Goal: Obtain resource: Download file/media

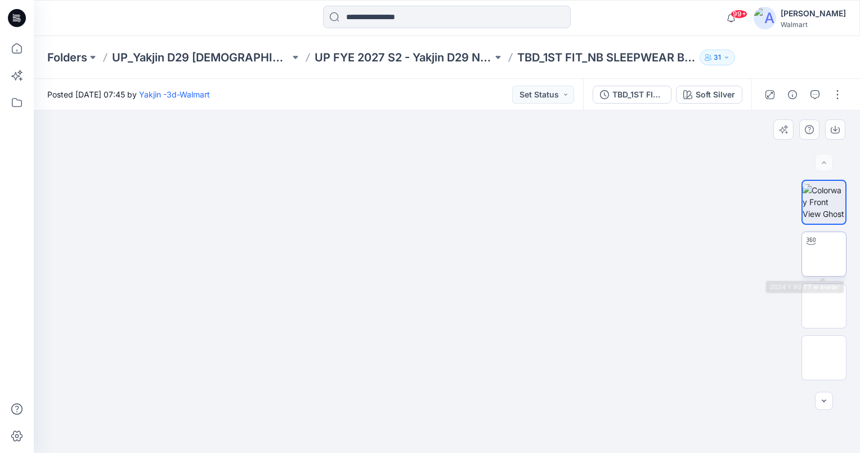
click at [824, 254] on img at bounding box center [824, 254] width 0 height 0
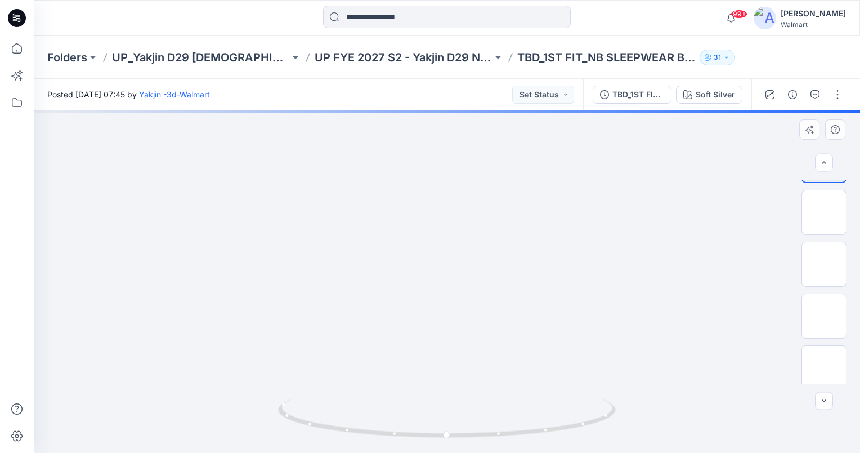
scroll to position [110, 0]
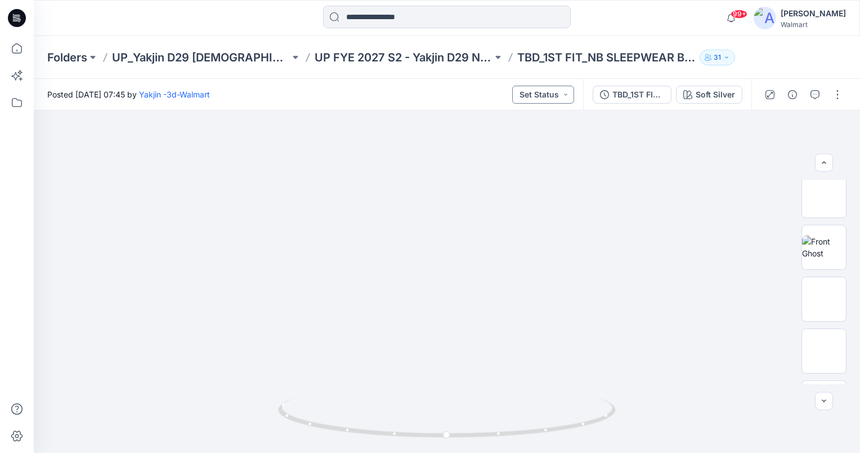
click at [560, 97] on button "Set Status" at bounding box center [543, 95] width 62 height 18
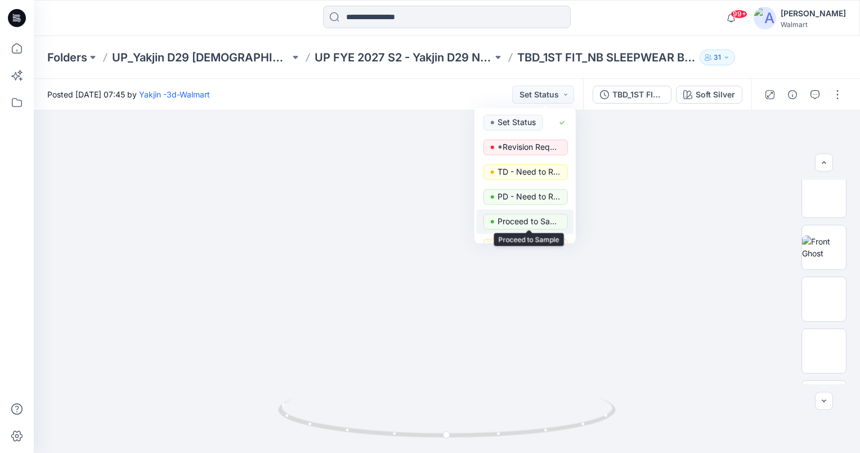
click at [523, 221] on p "Proceed to Sample" at bounding box center [529, 221] width 63 height 15
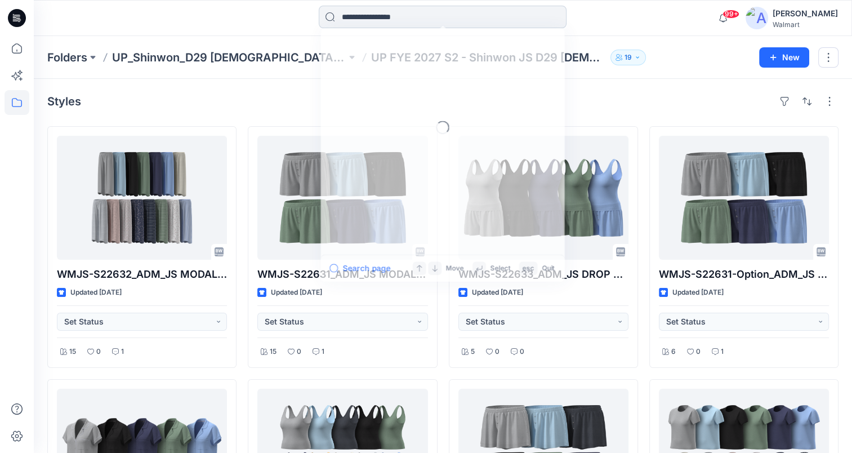
click at [449, 23] on input at bounding box center [443, 17] width 248 height 23
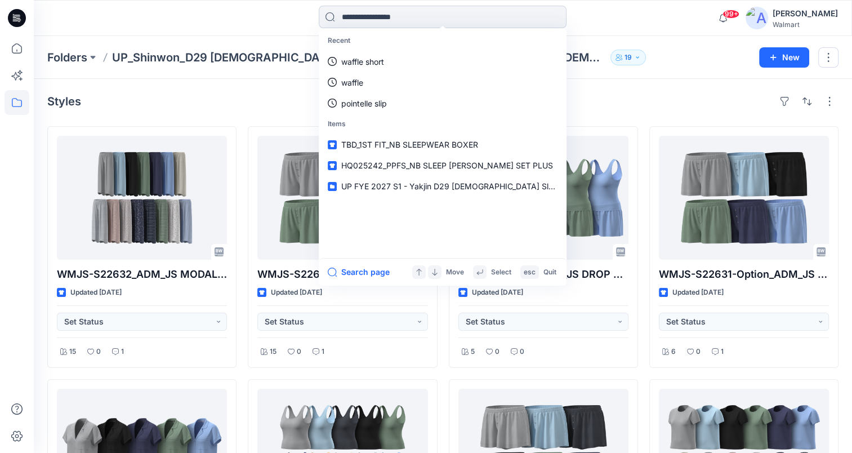
type input "*"
type input "*********"
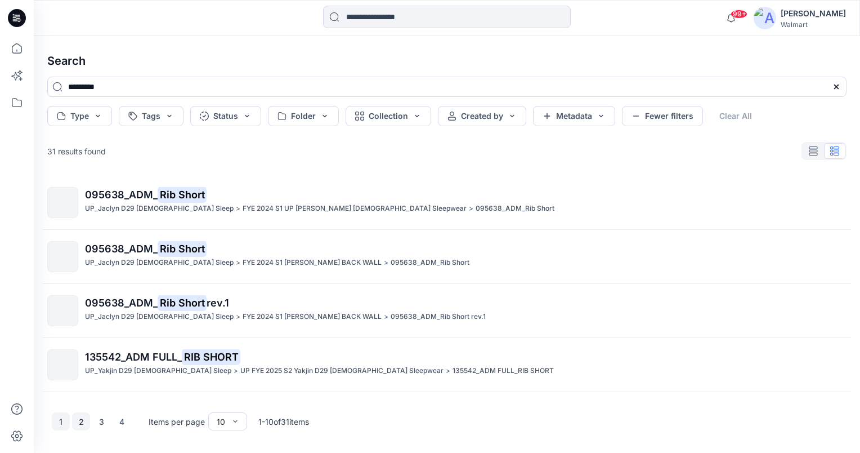
click at [82, 426] on button "2" at bounding box center [81, 421] width 18 height 18
click at [99, 425] on button "3" at bounding box center [101, 421] width 18 height 18
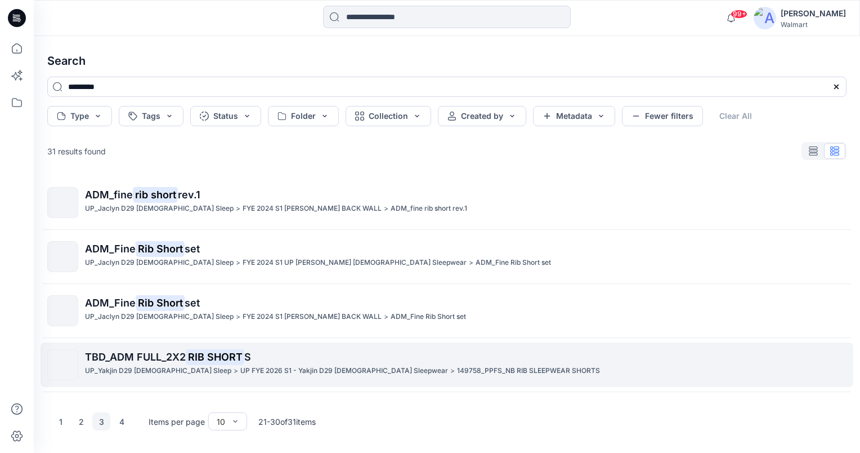
click at [240, 368] on p "UP FYE 2026 S1 - Yakjin D29 Ladies Sleepwear" at bounding box center [344, 371] width 208 height 12
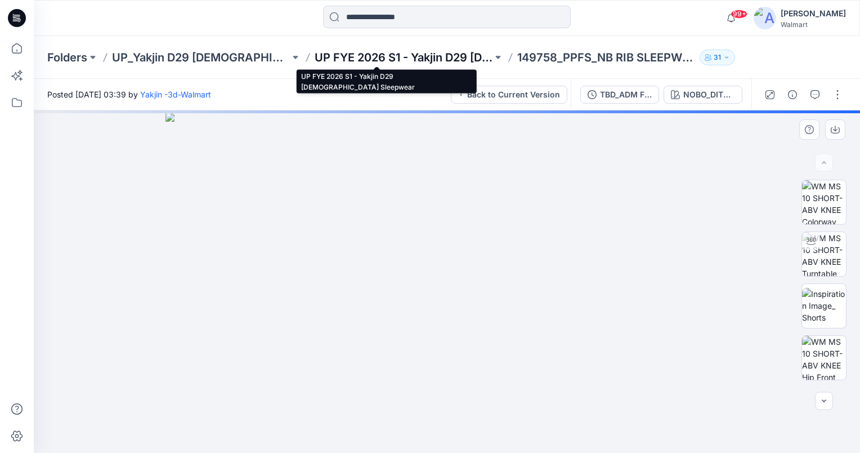
click at [425, 57] on p "UP FYE 2026 S1 - Yakjin D29 Ladies Sleepwear" at bounding box center [404, 58] width 178 height 16
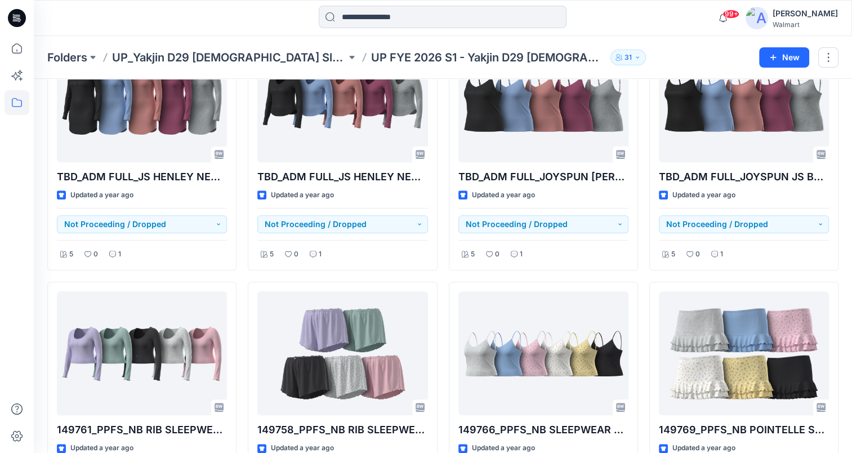
scroll to position [676, 0]
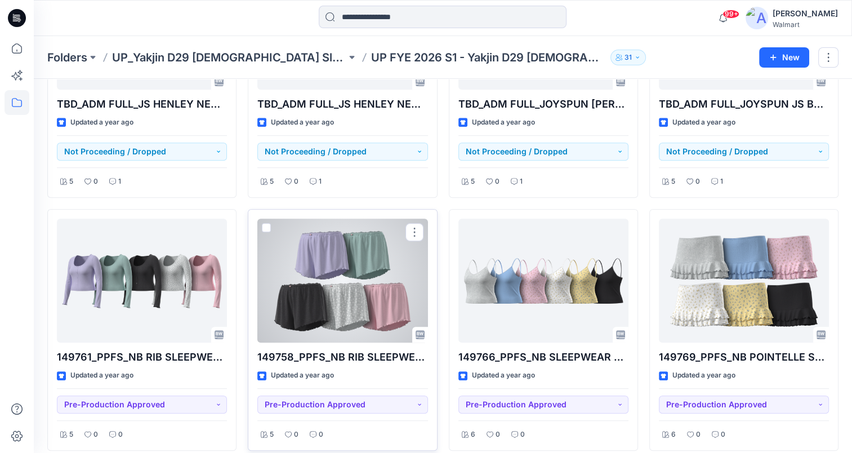
click at [364, 296] on div at bounding box center [342, 280] width 170 height 124
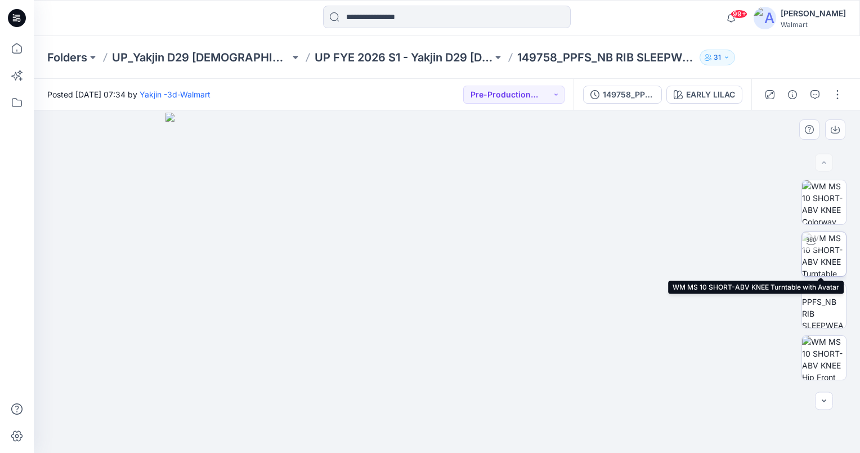
click at [826, 257] on img at bounding box center [824, 254] width 44 height 44
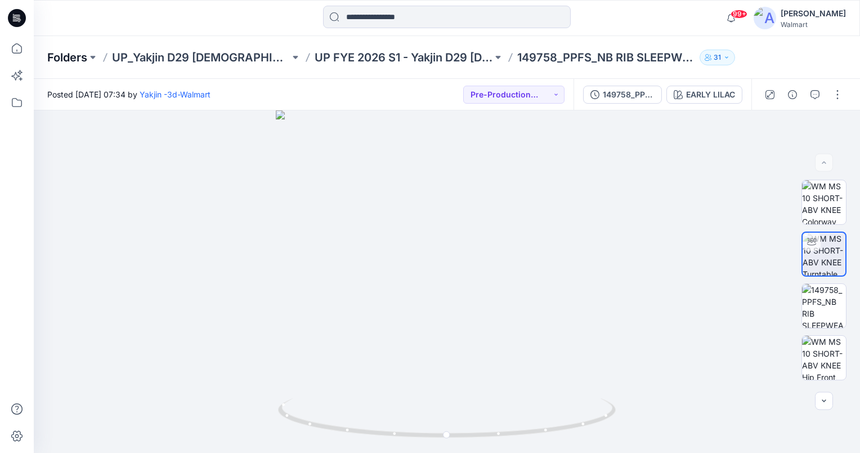
click at [81, 55] on p "Folders" at bounding box center [67, 58] width 40 height 16
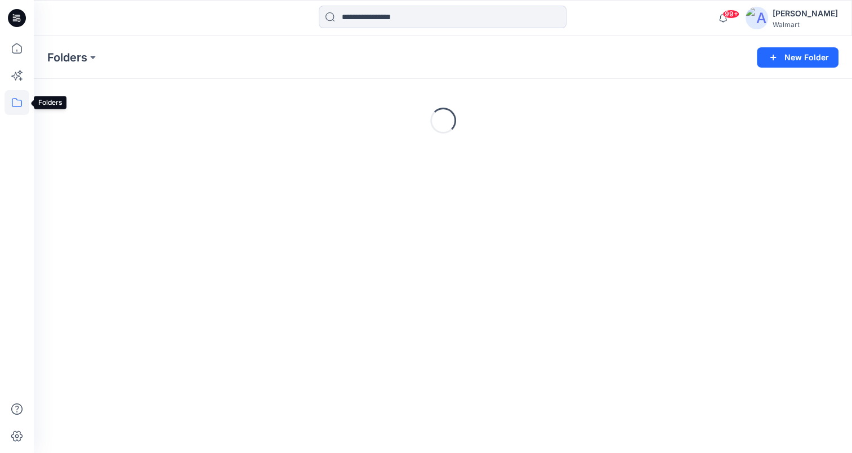
click at [14, 101] on icon at bounding box center [17, 102] width 25 height 25
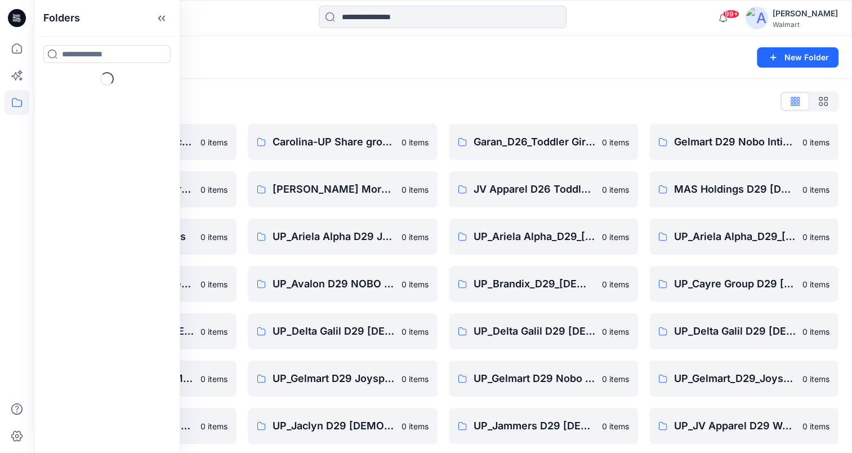
click at [494, 88] on div "Folders List __chat-5f7d1cdef4a15c77e8f6688f-61e6e4682b3f0da4287282df 0 items G…" at bounding box center [443, 457] width 818 height 757
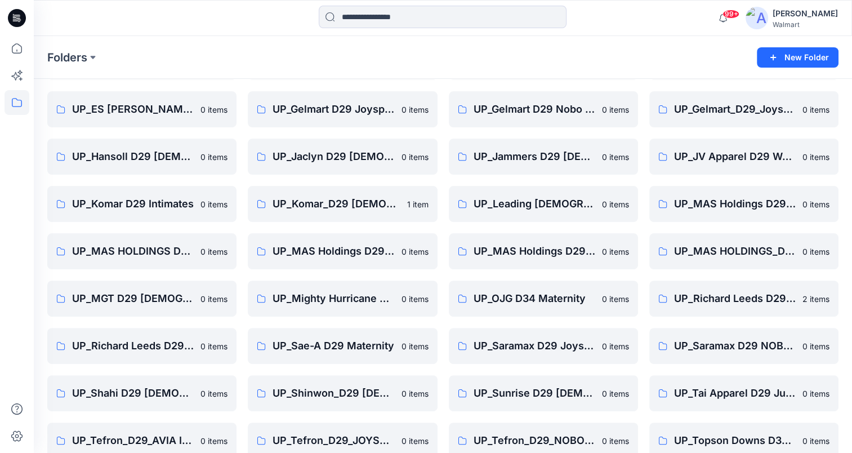
scroll to position [383, 0]
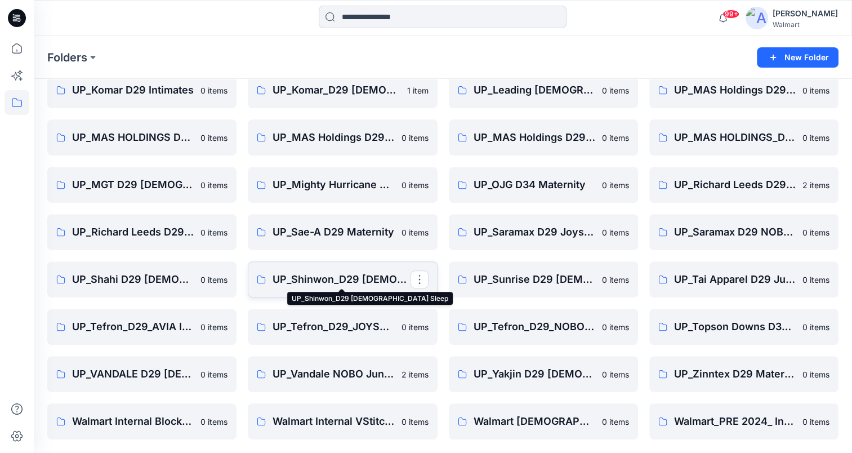
click at [317, 274] on p "UP_Shinwon_D29 [DEMOGRAPHIC_DATA] Sleep" at bounding box center [340, 279] width 137 height 16
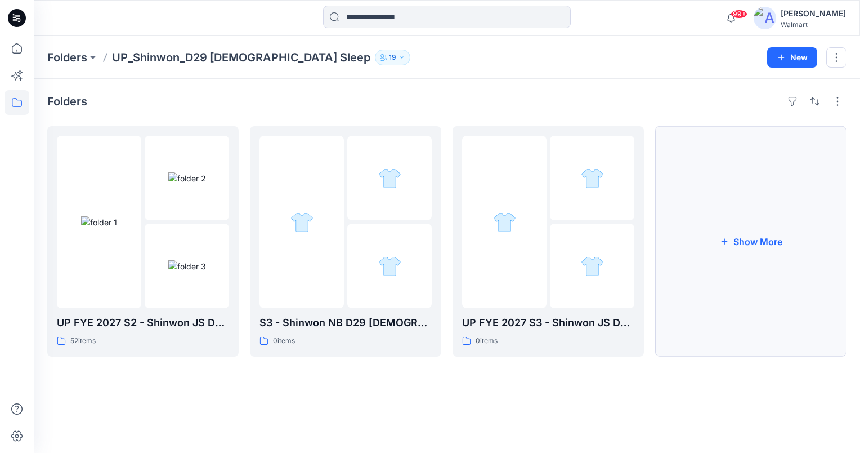
click at [780, 238] on button "Show More" at bounding box center [750, 241] width 191 height 230
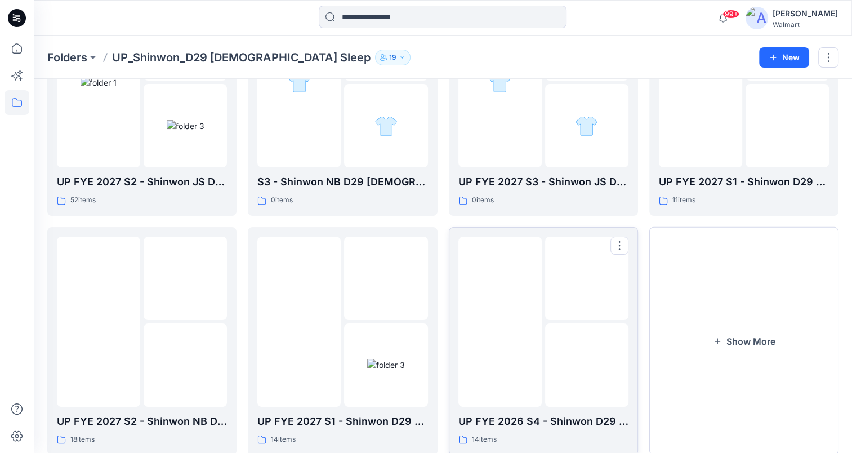
scroll to position [172, 0]
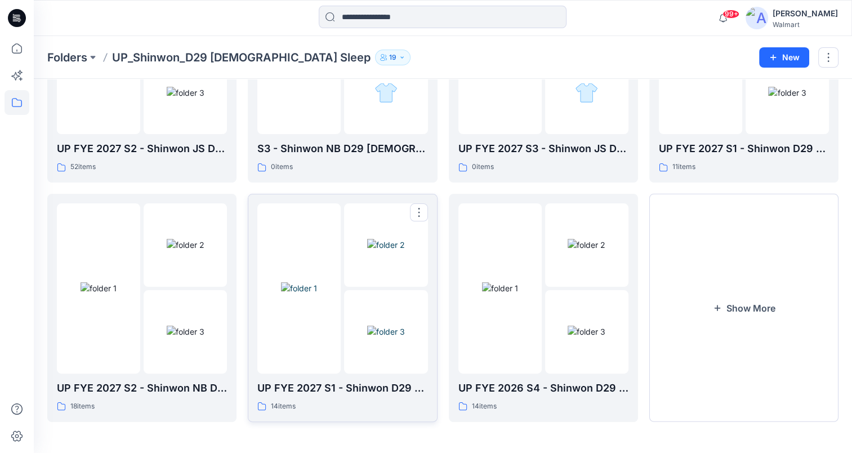
click at [317, 294] on img at bounding box center [299, 288] width 36 height 12
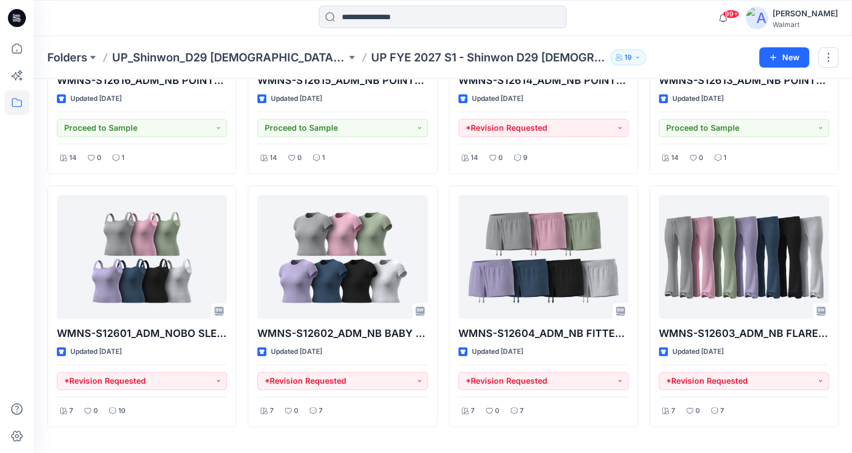
scroll to position [450, 0]
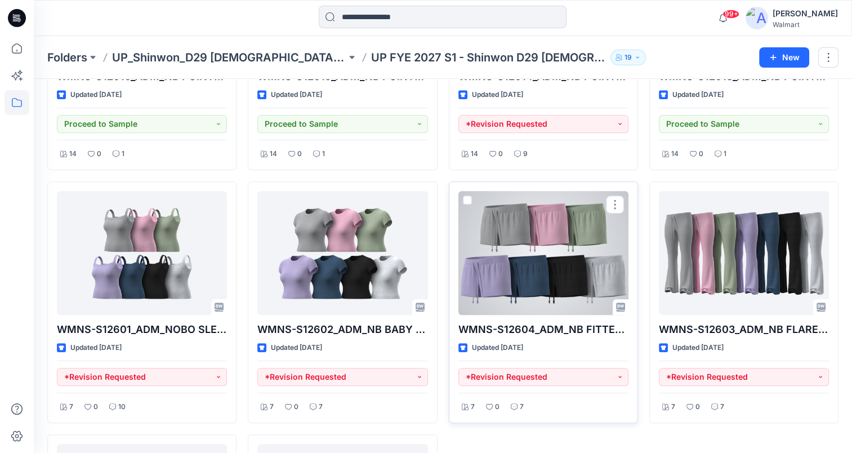
click at [572, 272] on div at bounding box center [543, 253] width 170 height 124
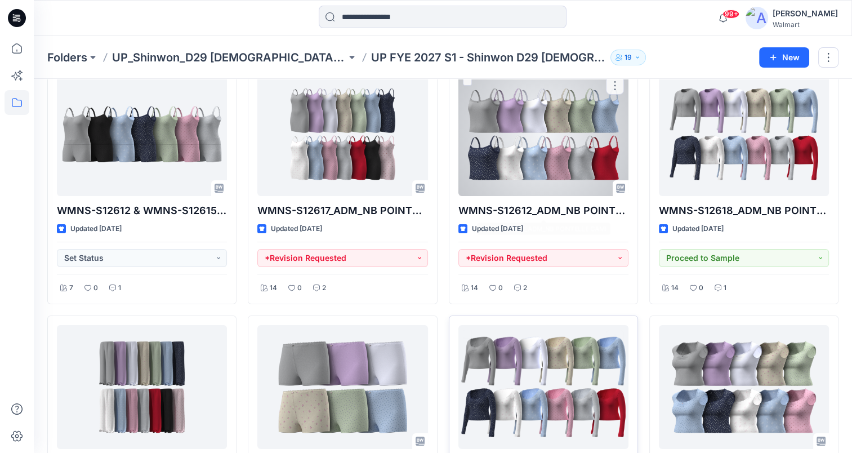
scroll to position [23, 0]
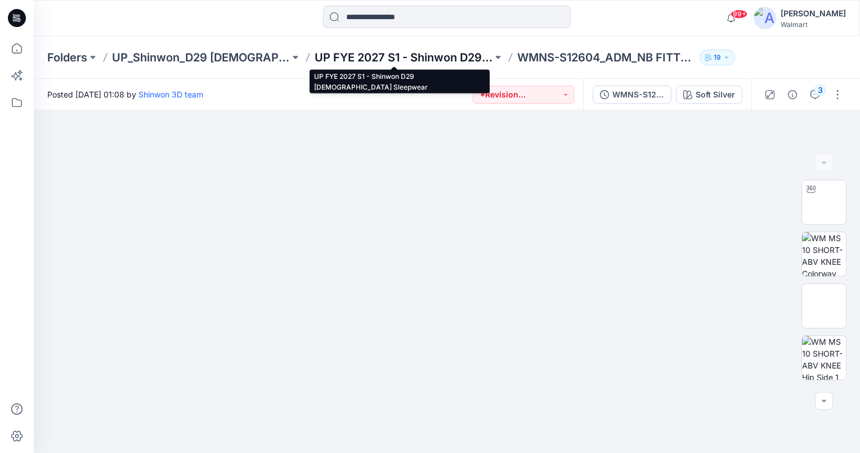
click at [388, 58] on p "UP FYE 2027 S1 - Shinwon D29 Ladies Sleepwear" at bounding box center [404, 58] width 178 height 16
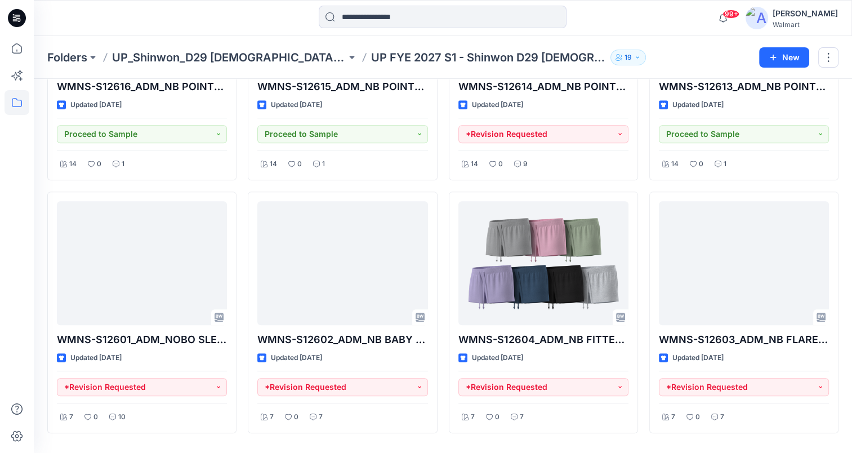
scroll to position [450, 0]
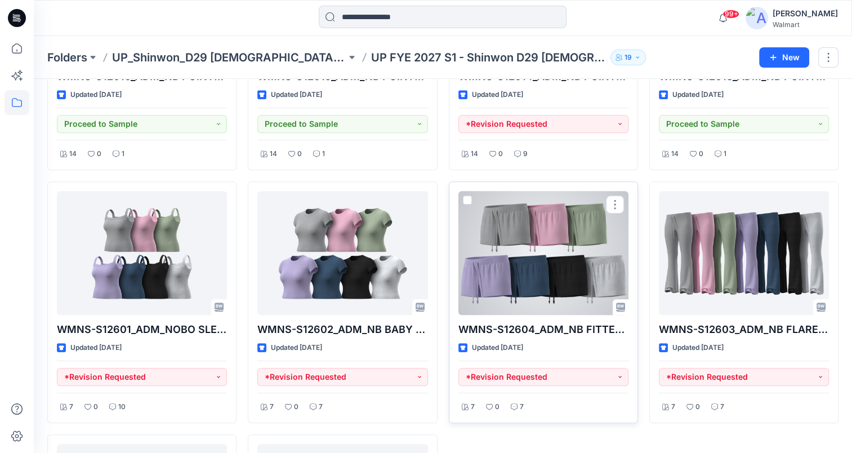
click at [544, 254] on div at bounding box center [543, 253] width 170 height 124
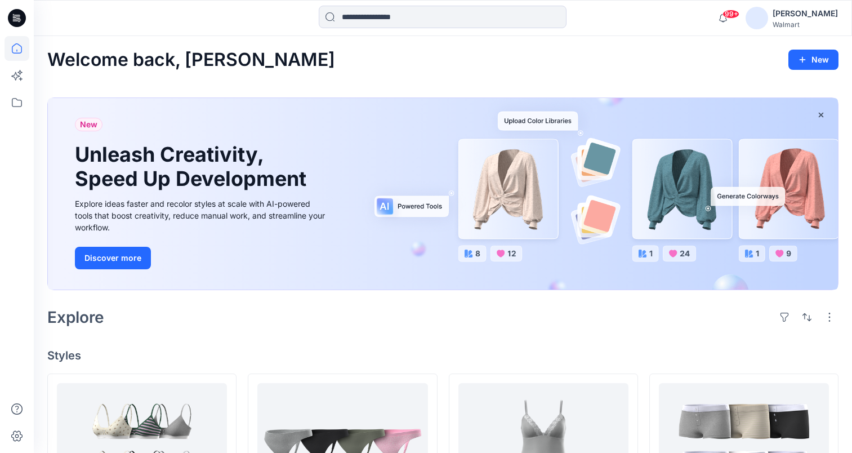
scroll to position [728, 0]
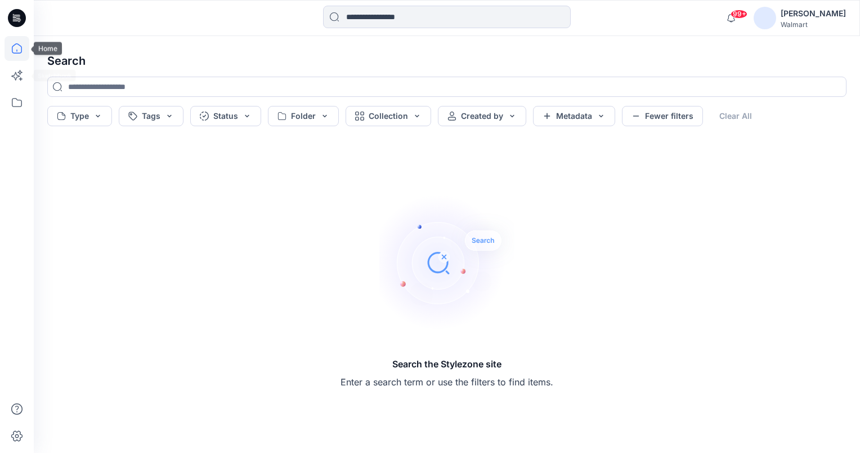
click at [16, 44] on icon at bounding box center [17, 48] width 10 height 10
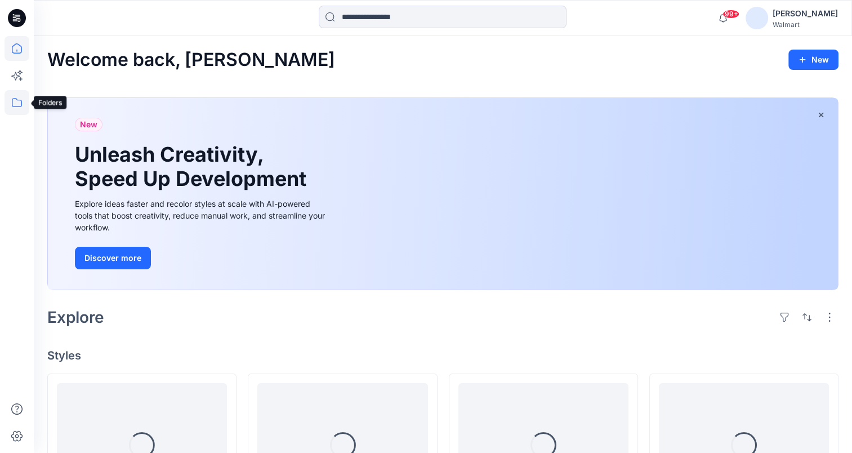
click at [14, 107] on icon at bounding box center [17, 102] width 25 height 25
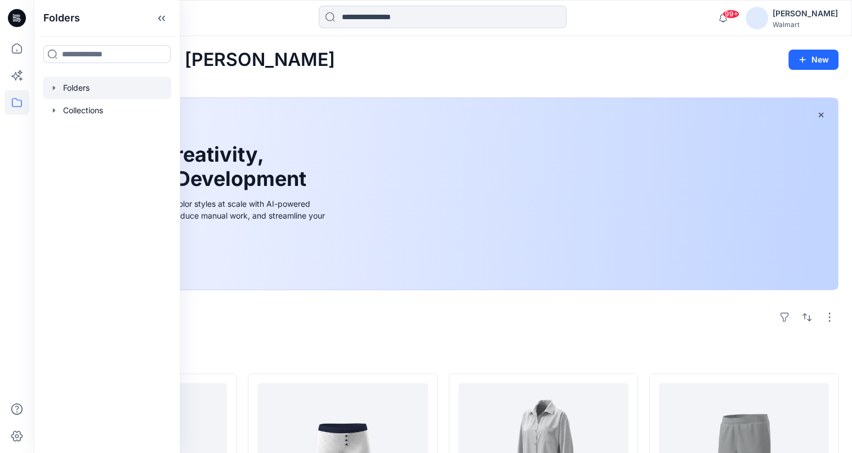
click at [73, 86] on div at bounding box center [107, 88] width 128 height 23
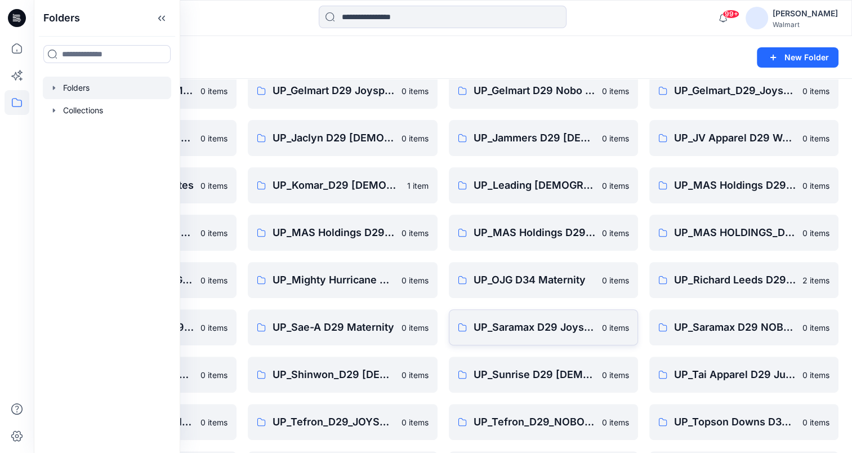
scroll to position [383, 0]
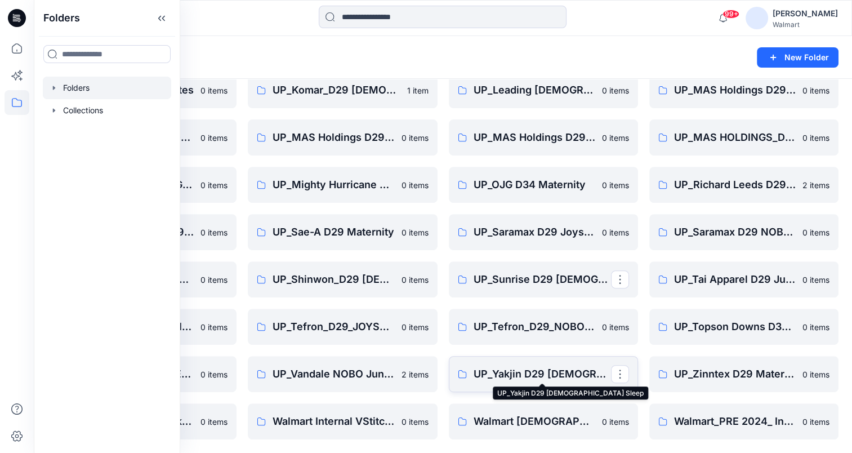
click at [493, 373] on p "UP_Yakjin D29 [DEMOGRAPHIC_DATA] Sleep" at bounding box center [541, 374] width 137 height 16
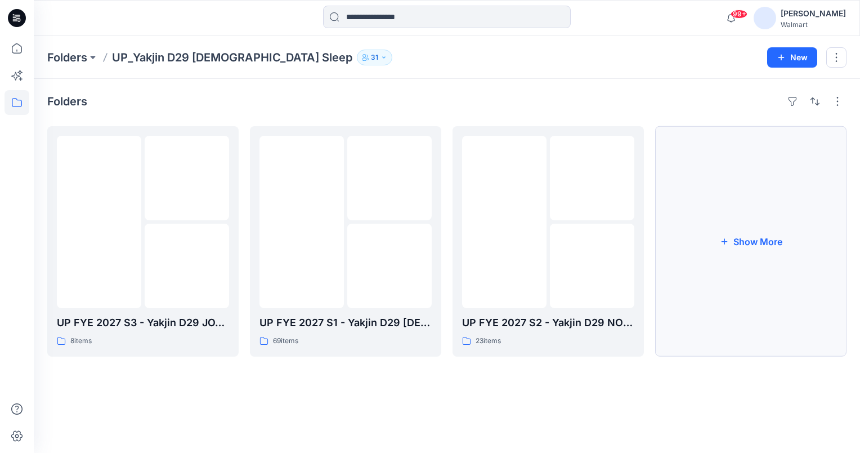
click at [771, 243] on button "Show More" at bounding box center [750, 241] width 191 height 230
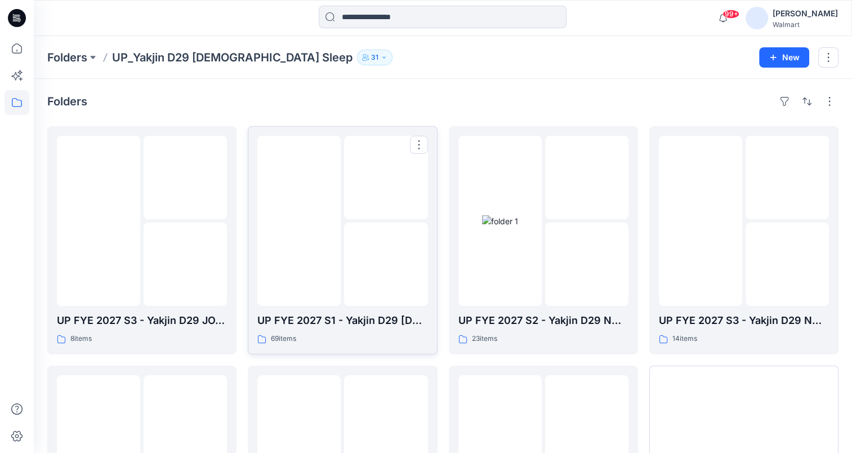
click at [299, 221] on img at bounding box center [299, 221] width 0 height 0
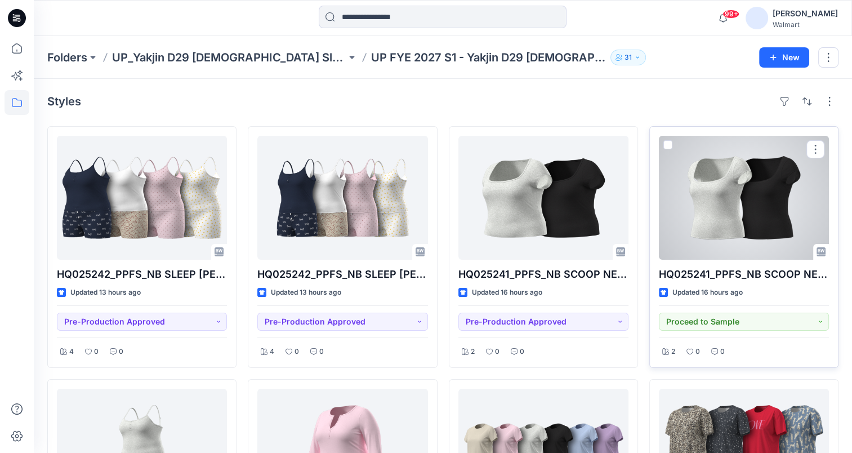
click at [745, 194] on div at bounding box center [744, 198] width 170 height 124
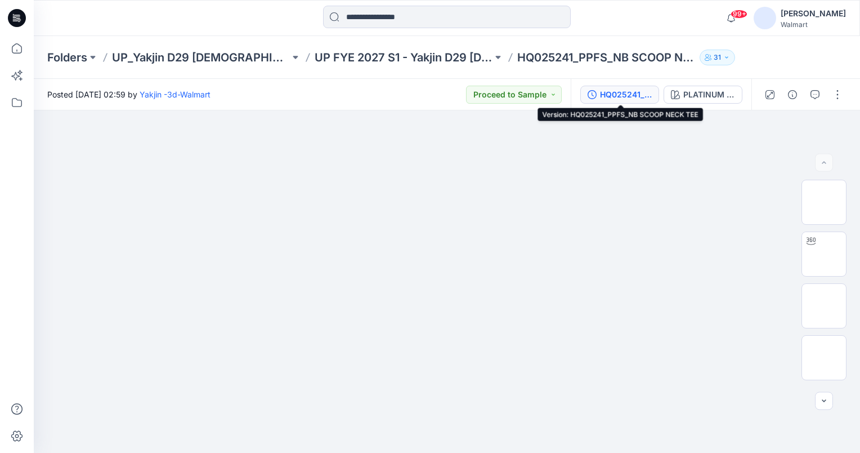
click at [620, 95] on div "HQ025241_PPFS_NB SCOOP NECK TEE" at bounding box center [626, 94] width 52 height 12
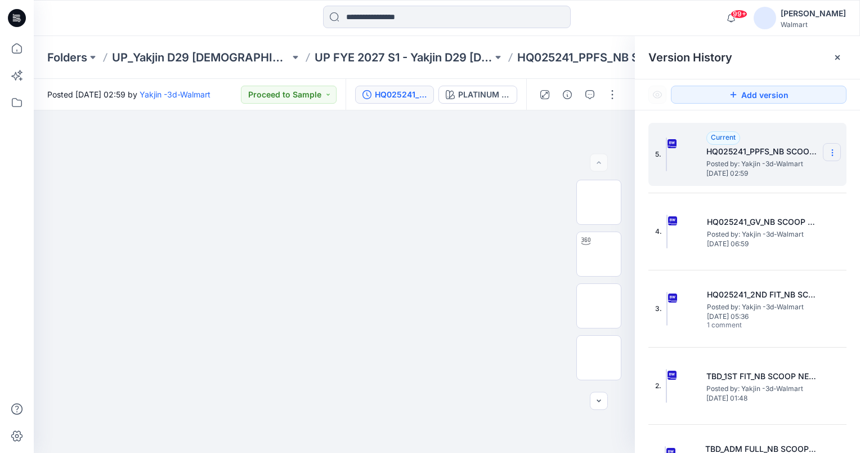
click at [830, 152] on icon at bounding box center [832, 152] width 9 height 9
click at [780, 173] on span "Download Source BW File" at bounding box center [775, 175] width 95 height 14
click at [835, 57] on icon at bounding box center [837, 57] width 9 height 9
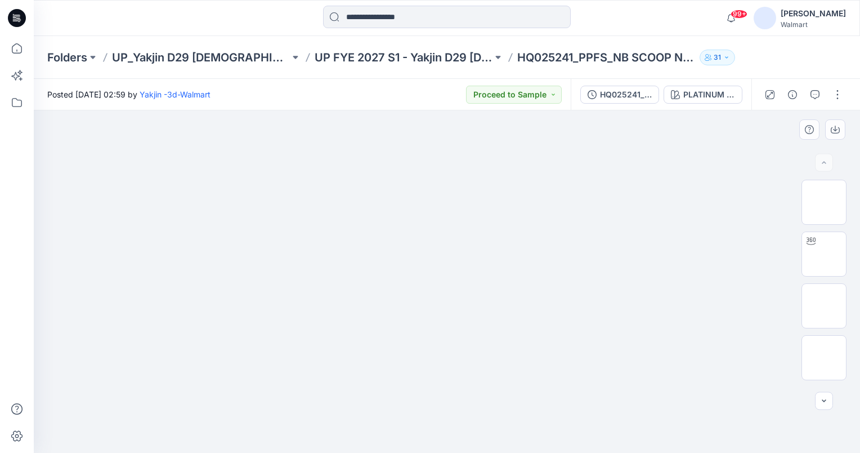
click at [705, 113] on img at bounding box center [447, 113] width 563 height 0
drag, startPoint x: 494, startPoint y: 57, endPoint x: 548, endPoint y: 60, distance: 54.7
click at [548, 60] on p "HQ025241_PPFS_NB SCOOP NECK TEE" at bounding box center [606, 58] width 178 height 16
copy p "HQ025241"
click at [829, 47] on div "Folders UP_Yakjin D29 Ladies Sleep UP FYE 2027 S1 - Yakjin D29 Ladies Sleepwear…" at bounding box center [447, 57] width 826 height 43
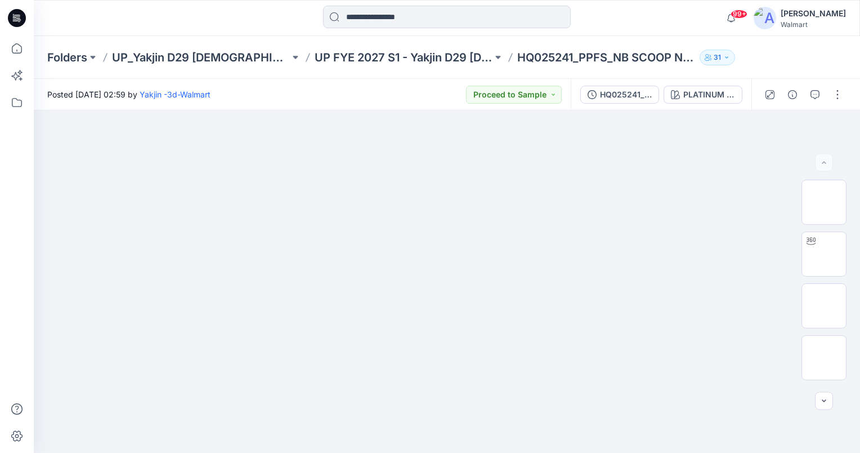
click at [209, 26] on div at bounding box center [137, 18] width 207 height 25
click at [21, 106] on icon at bounding box center [17, 102] width 25 height 25
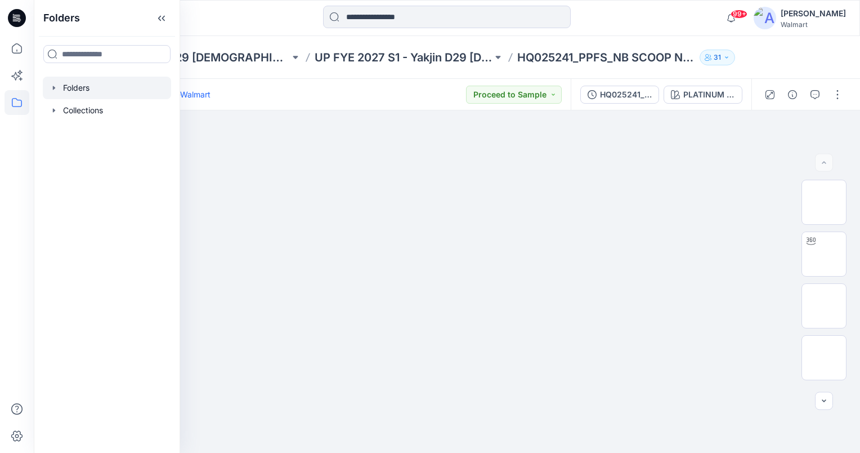
click at [53, 87] on icon "button" at bounding box center [54, 88] width 2 height 4
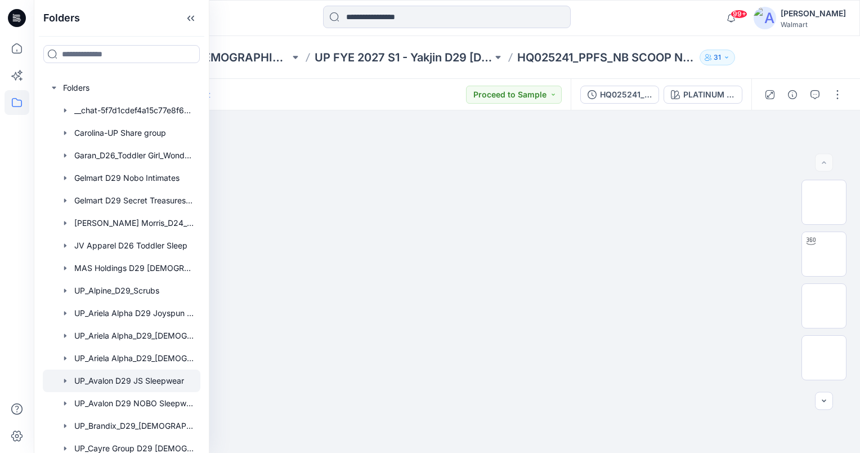
click at [133, 377] on div at bounding box center [122, 380] width 158 height 23
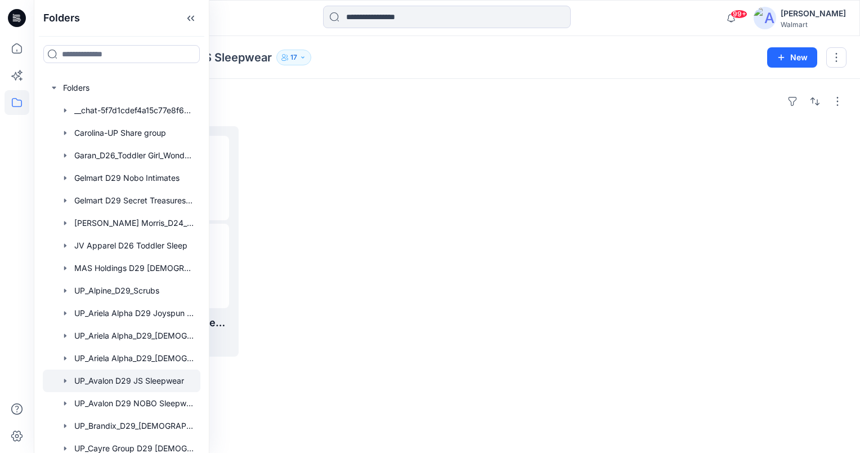
click at [655, 30] on div "99+ Notifications Anya Haber shared 32P256_Fit_Stretch_Boyshort_3PK in UP FYE 2…" at bounding box center [447, 18] width 826 height 36
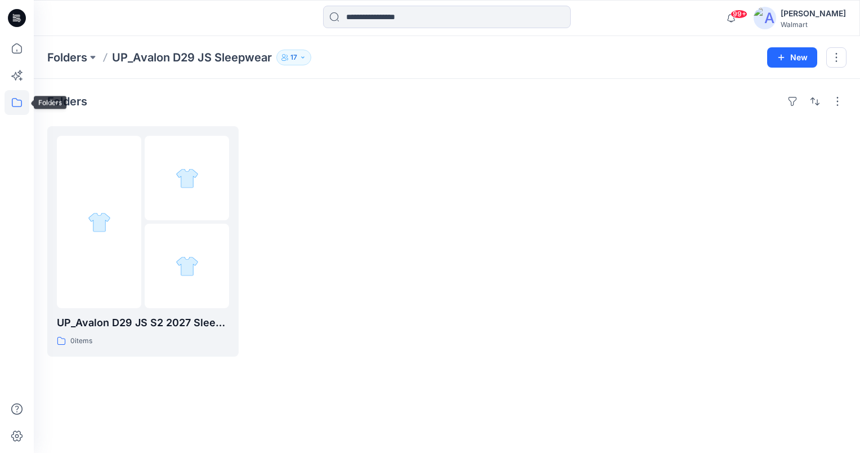
click at [17, 104] on icon at bounding box center [17, 102] width 25 height 25
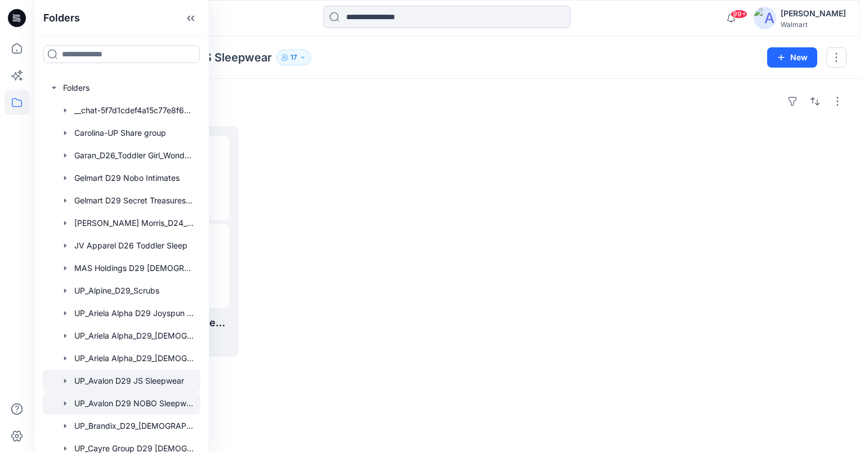
click at [137, 404] on div at bounding box center [122, 403] width 158 height 23
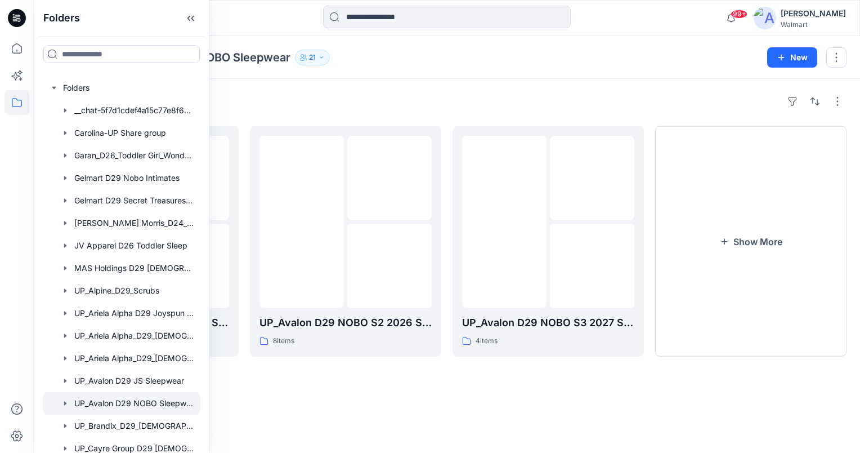
click at [625, 50] on div "Folders UP_Avalon D29 NOBO Sleepwear 21" at bounding box center [403, 58] width 712 height 16
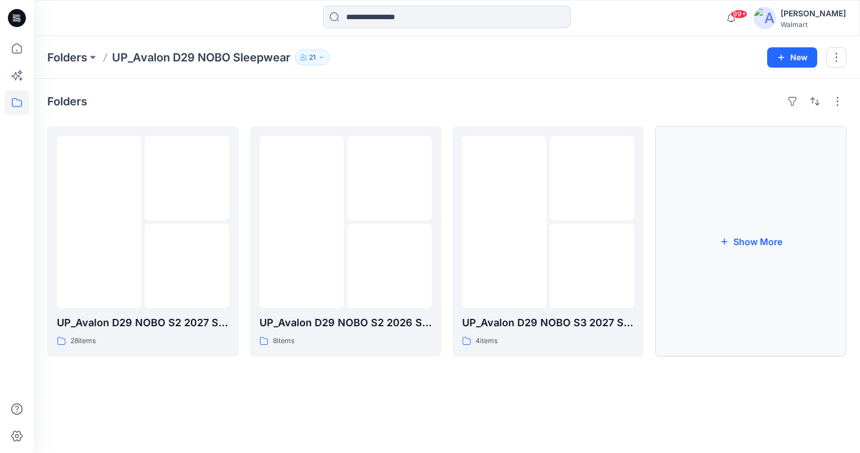
click at [762, 243] on button "Show More" at bounding box center [750, 241] width 191 height 230
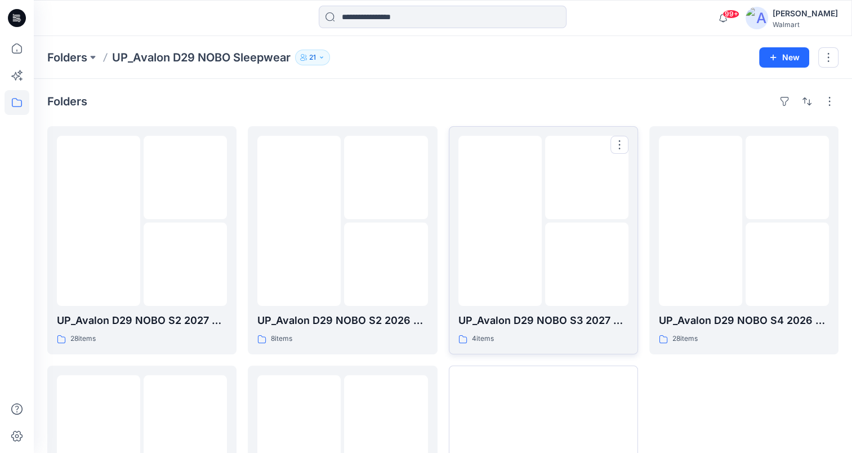
click at [500, 221] on img at bounding box center [500, 221] width 0 height 0
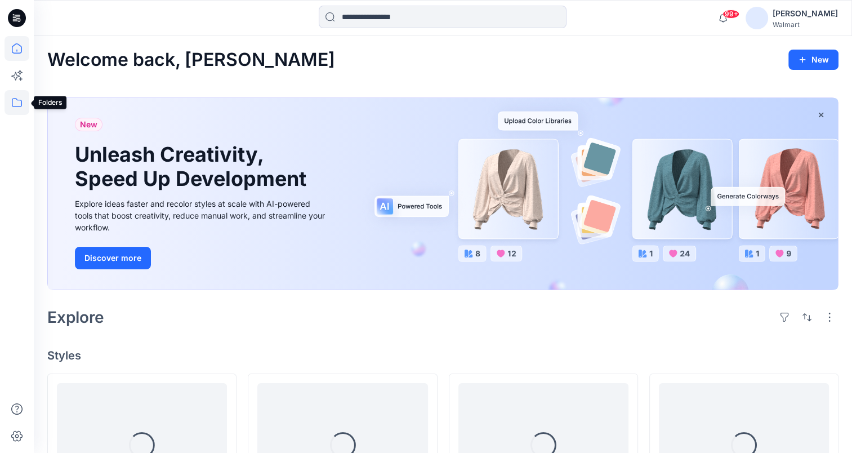
click at [10, 102] on icon at bounding box center [17, 102] width 25 height 25
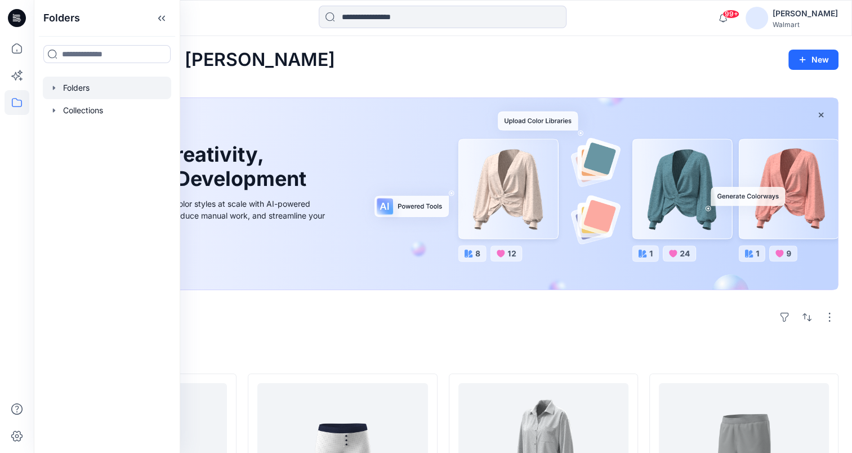
click at [55, 92] on icon "button" at bounding box center [54, 87] width 9 height 9
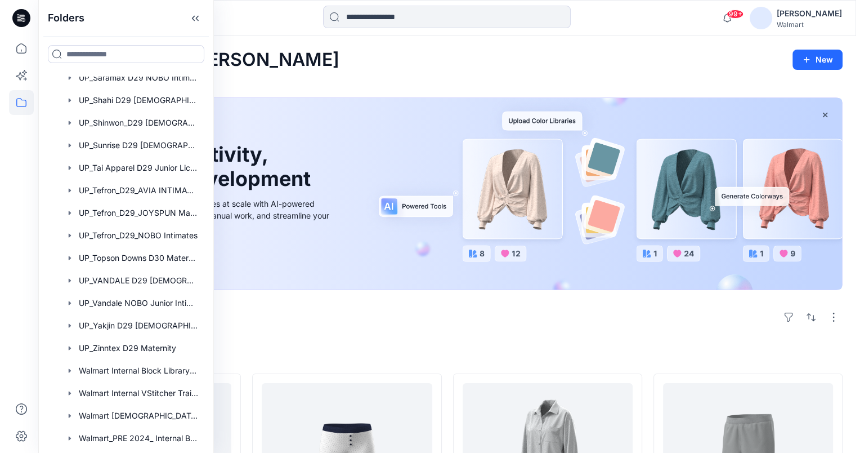
scroll to position [1020, 0]
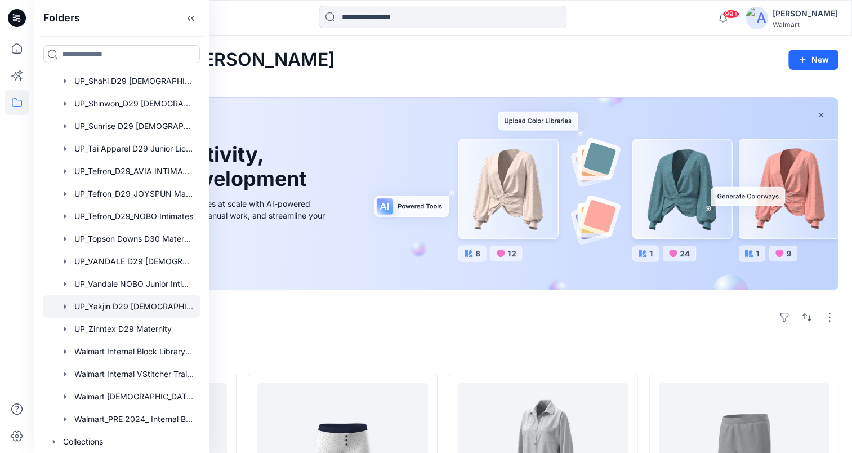
click at [118, 307] on div at bounding box center [122, 306] width 158 height 23
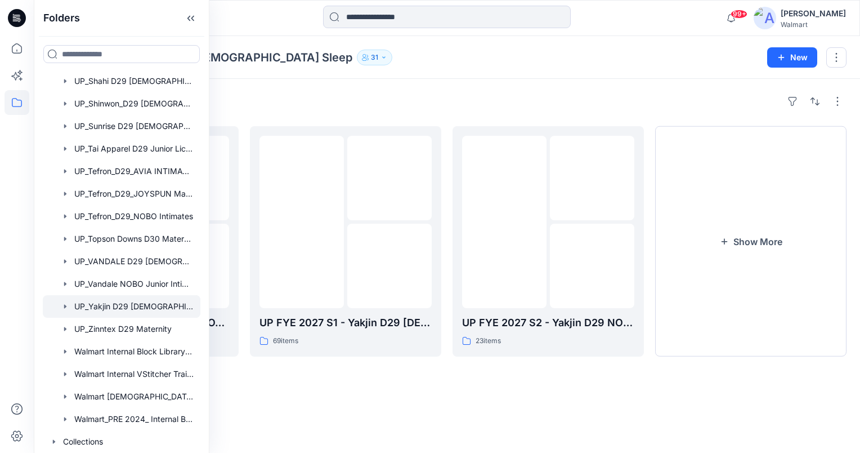
click at [635, 55] on div "Folders UP_Yakjin D29 [DEMOGRAPHIC_DATA] Sleep 31" at bounding box center [403, 58] width 712 height 16
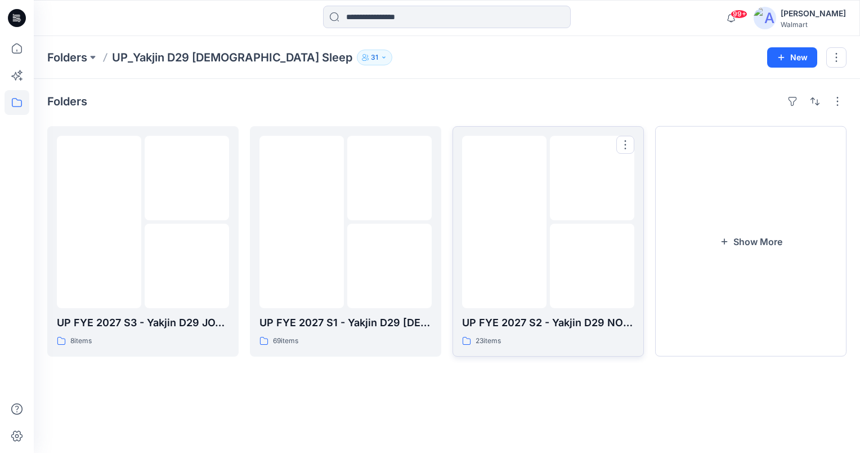
click at [504, 222] on img at bounding box center [504, 222] width 0 height 0
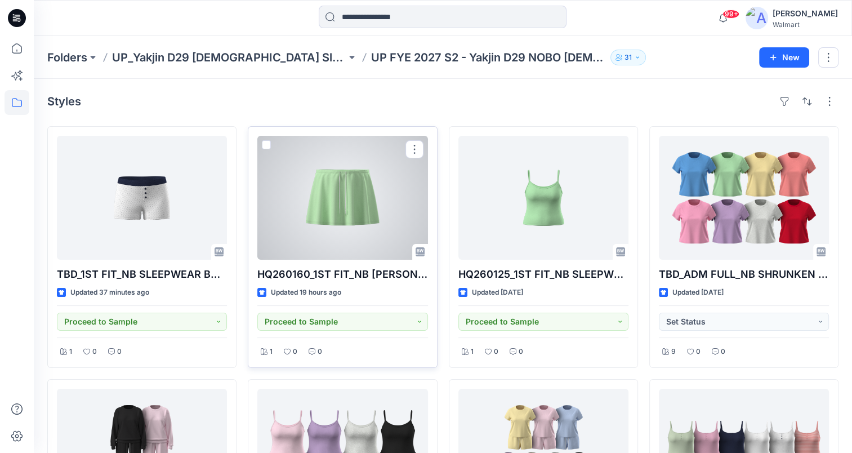
click at [324, 193] on div at bounding box center [342, 198] width 170 height 124
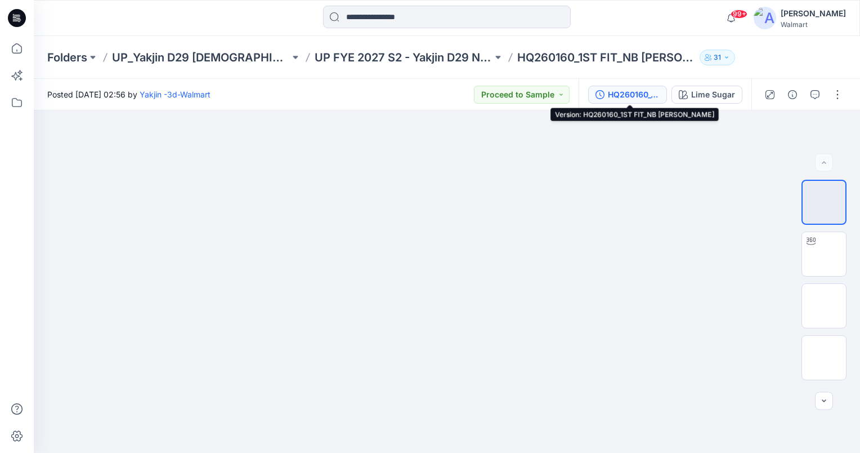
click at [630, 94] on div "HQ260160_1ST FIT_NB [PERSON_NAME]" at bounding box center [634, 94] width 52 height 12
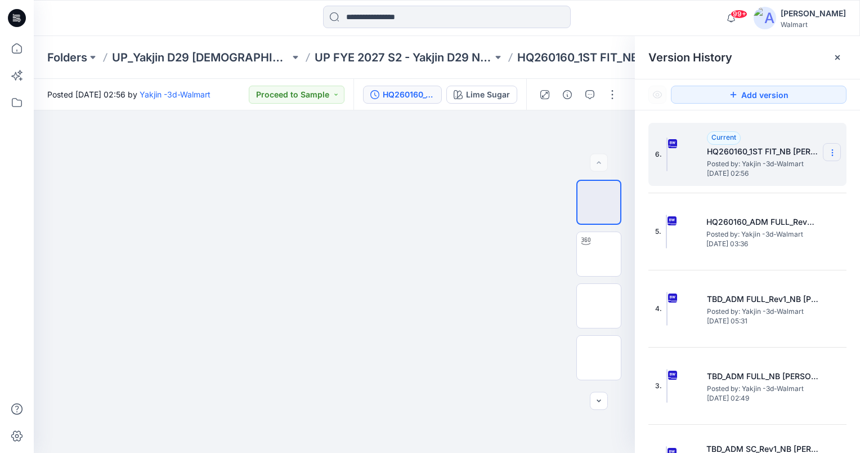
click at [828, 150] on icon at bounding box center [832, 152] width 9 height 9
click at [781, 172] on span "Download Source BW File" at bounding box center [775, 175] width 95 height 14
drag, startPoint x: 235, startPoint y: 10, endPoint x: 242, endPoint y: 17, distance: 10.0
click at [235, 10] on div at bounding box center [137, 18] width 207 height 25
click at [517, 56] on p "HQ260160_1ST FIT_NB [PERSON_NAME]" at bounding box center [606, 58] width 178 height 16
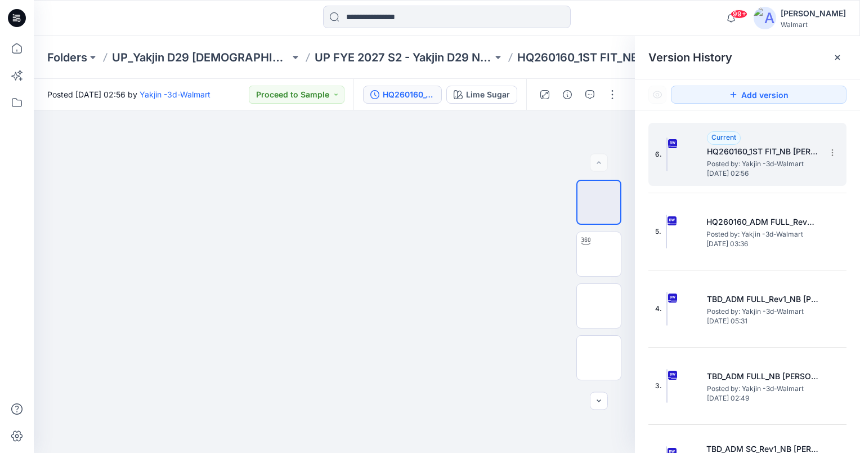
drag, startPoint x: 496, startPoint y: 56, endPoint x: 133, endPoint y: 24, distance: 364.5
click at [133, 24] on div at bounding box center [137, 18] width 207 height 25
